Goal: Information Seeking & Learning: Check status

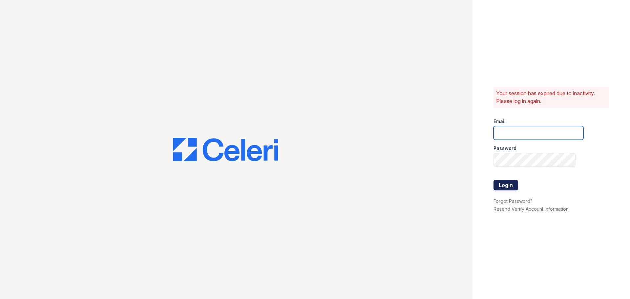
type input "[EMAIL_ADDRESS][DOMAIN_NAME]"
click at [505, 185] on button "Login" at bounding box center [506, 185] width 25 height 11
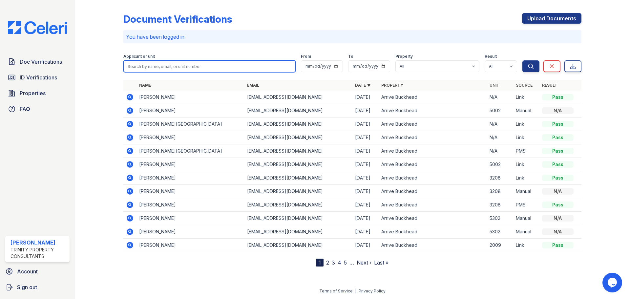
click at [201, 66] on input "search" at bounding box center [209, 66] width 172 height 12
type input "yahir"
click at [523, 60] on button "Search" at bounding box center [531, 66] width 17 height 12
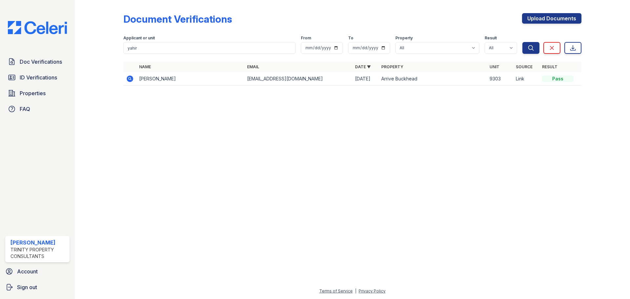
click at [127, 78] on icon at bounding box center [130, 79] width 8 height 8
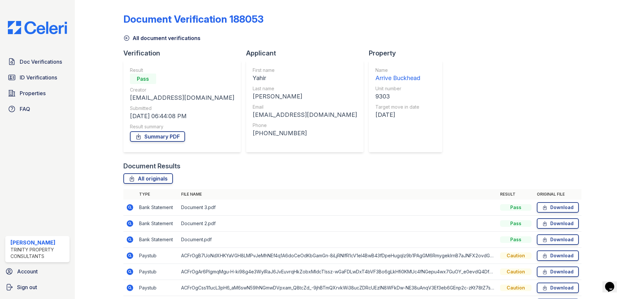
click at [129, 34] on link "All document verifications" at bounding box center [161, 38] width 77 height 8
